Goal: Transaction & Acquisition: Purchase product/service

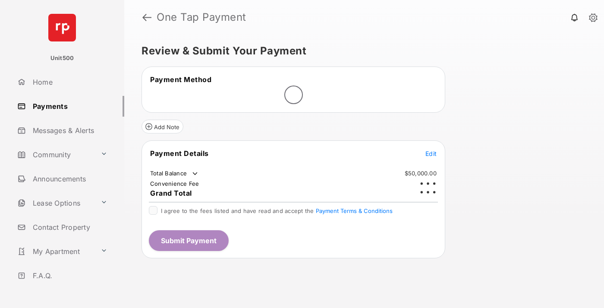
click at [431, 150] on span "Edit" at bounding box center [431, 153] width 11 height 7
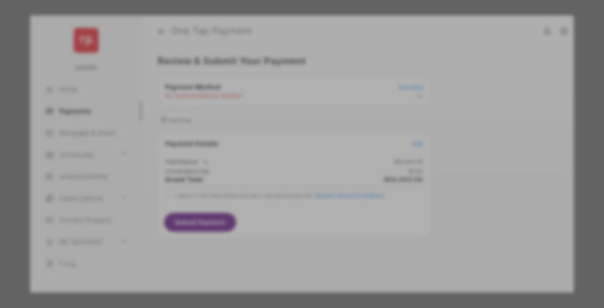
click at [286, 167] on div "Other Amount" at bounding box center [286, 173] width 140 height 15
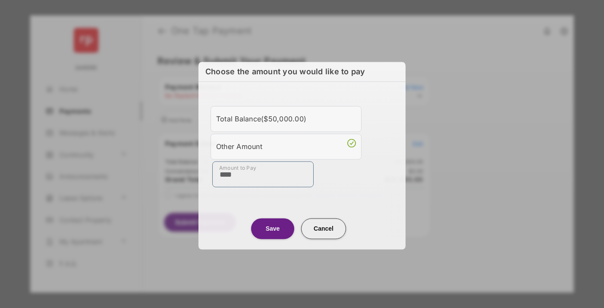
type input "****"
click at [273, 228] on button "Save" at bounding box center [272, 228] width 43 height 21
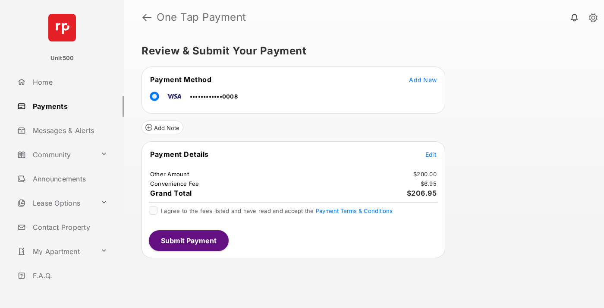
click at [431, 154] on span "Edit" at bounding box center [431, 154] width 11 height 7
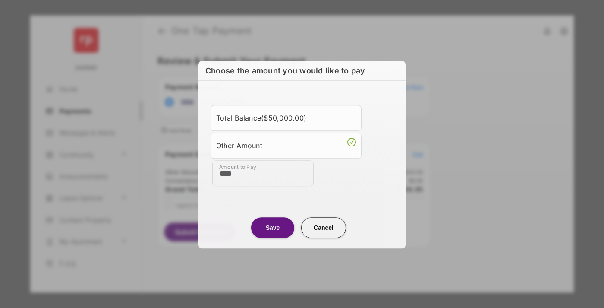
click at [273, 227] on button "Save" at bounding box center [272, 227] width 43 height 21
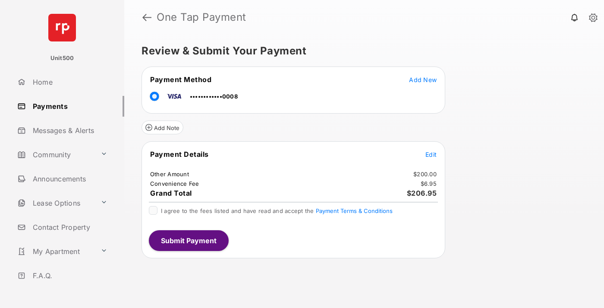
click at [188, 240] on button "Submit Payment" at bounding box center [189, 240] width 80 height 21
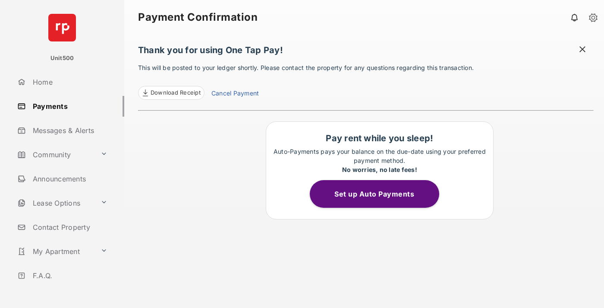
click at [583, 50] on span at bounding box center [582, 50] width 9 height 11
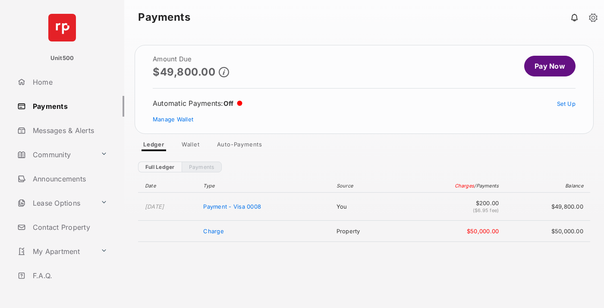
click at [173, 119] on link "Manage Wallet" at bounding box center [173, 119] width 41 height 7
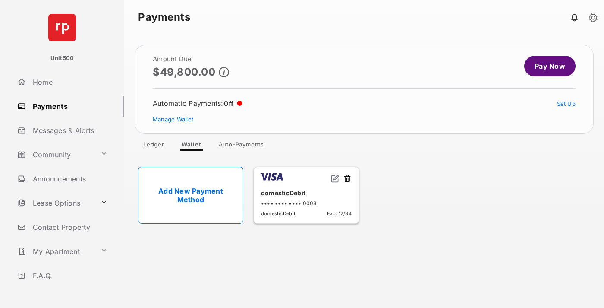
click at [347, 179] on button at bounding box center [347, 179] width 9 height 10
